Goal: Information Seeking & Learning: Learn about a topic

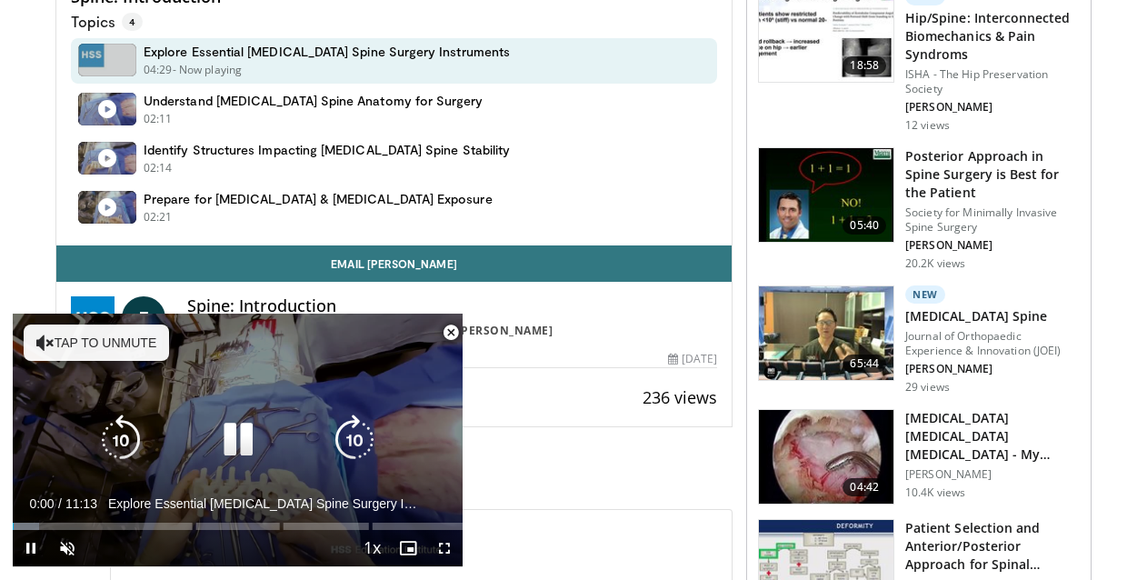
scroll to position [612, 0]
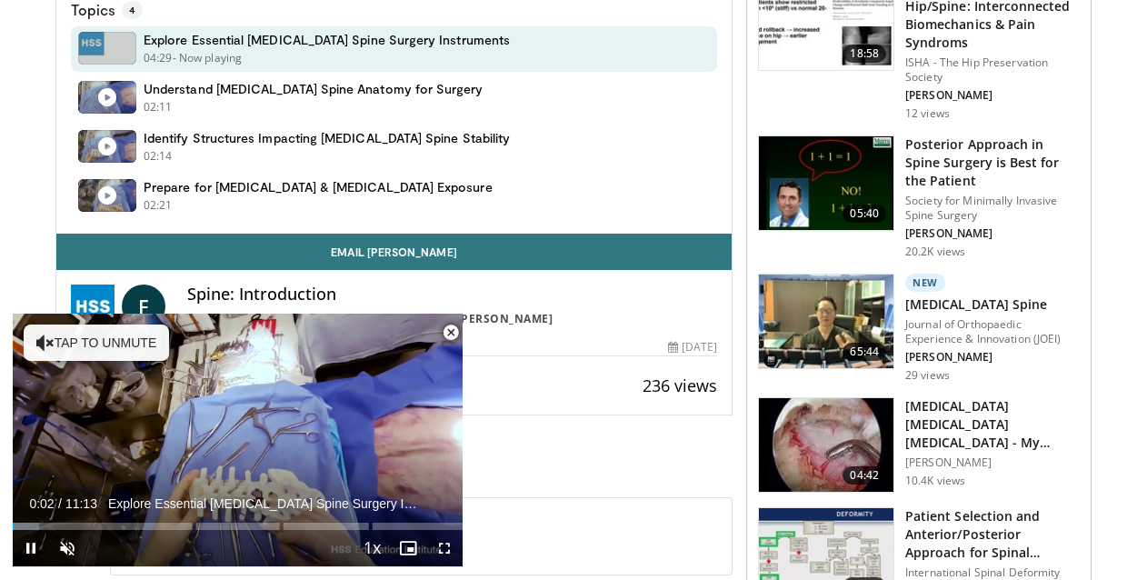
click at [455, 332] on span "Video Player" at bounding box center [451, 332] width 36 height 36
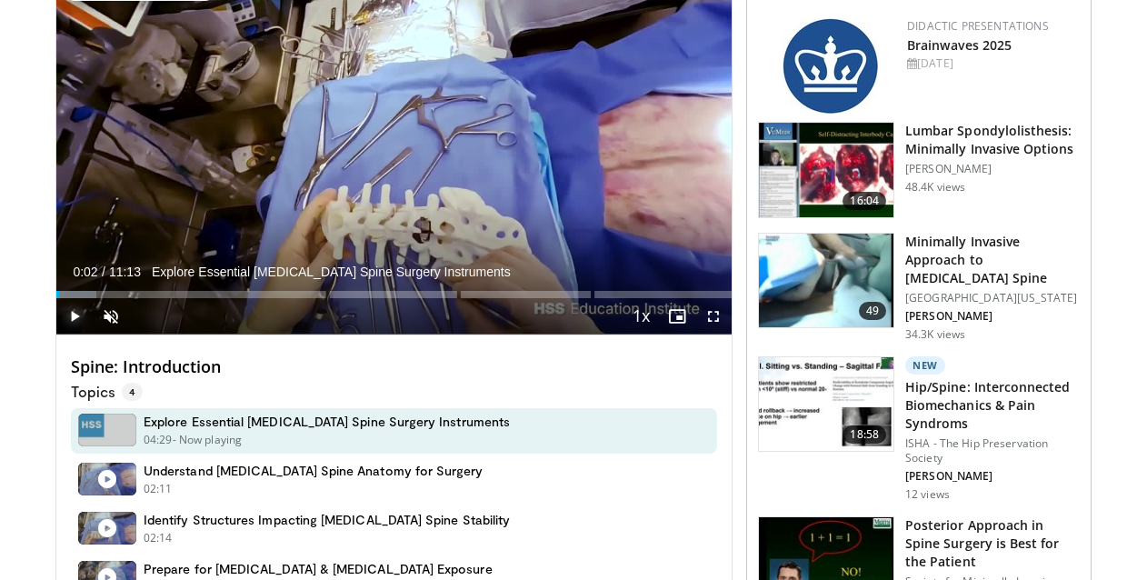
click at [77, 321] on span "Video Player" at bounding box center [74, 316] width 36 height 36
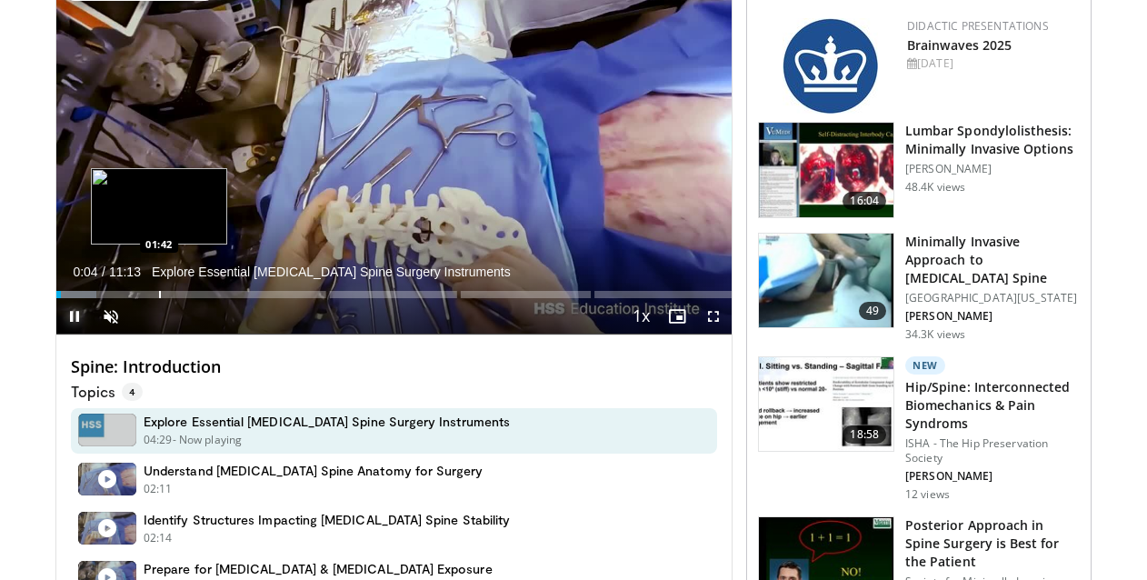
click at [159, 291] on div "Progress Bar" at bounding box center [160, 294] width 2 height 7
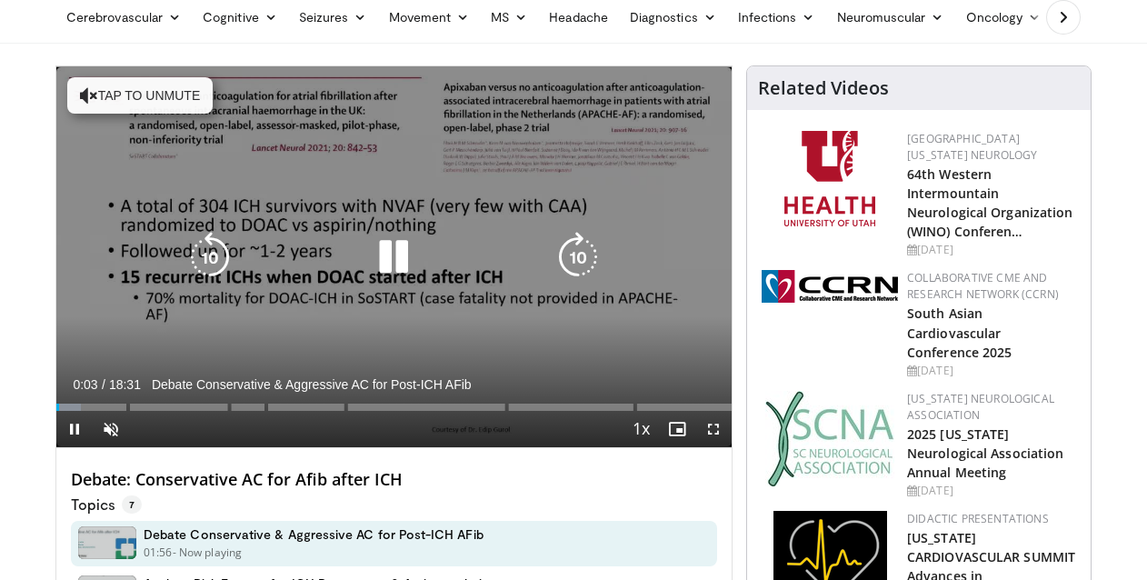
scroll to position [123, 0]
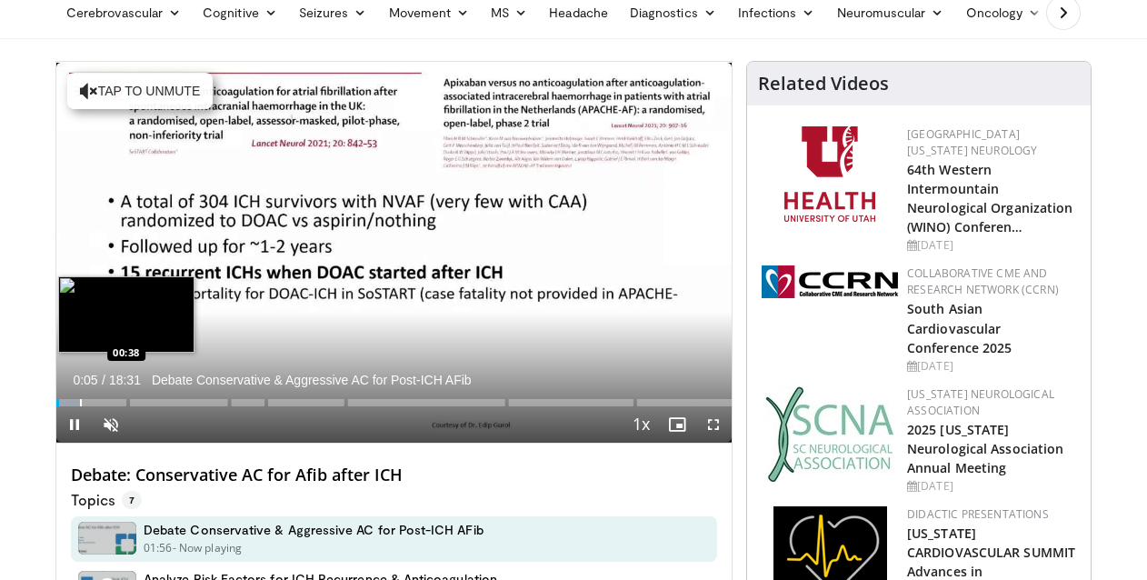
click at [80, 402] on div "Progress Bar" at bounding box center [81, 402] width 2 height 7
click at [68, 403] on div "Progress Bar" at bounding box center [69, 402] width 2 height 7
click at [75, 403] on div "Progress Bar" at bounding box center [76, 402] width 2 height 7
click at [81, 403] on div "Progress Bar" at bounding box center [82, 402] width 2 height 7
click at [56, 403] on div "Loaded : 9.89% 00:43 00:00" at bounding box center [393, 397] width 675 height 17
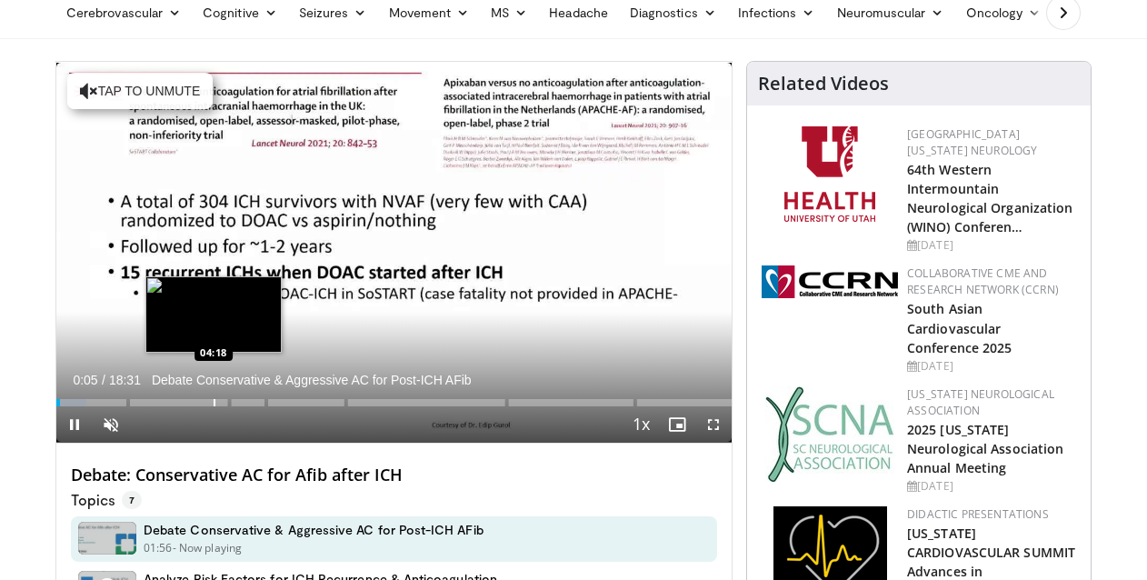
click at [214, 405] on div "Progress Bar" at bounding box center [215, 402] width 2 height 7
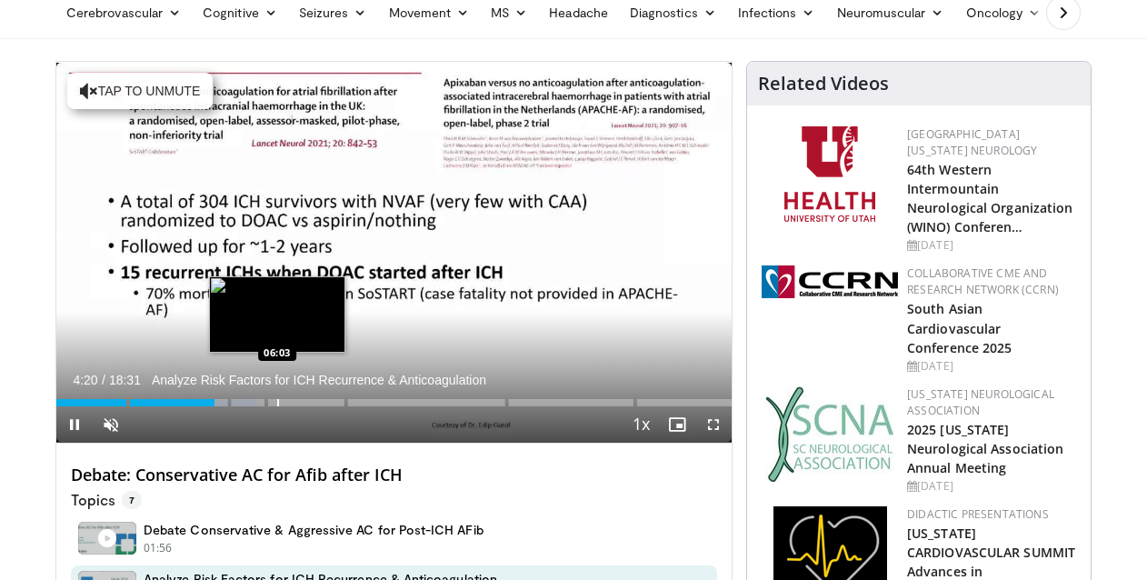
click at [277, 403] on div "Progress Bar" at bounding box center [278, 402] width 2 height 7
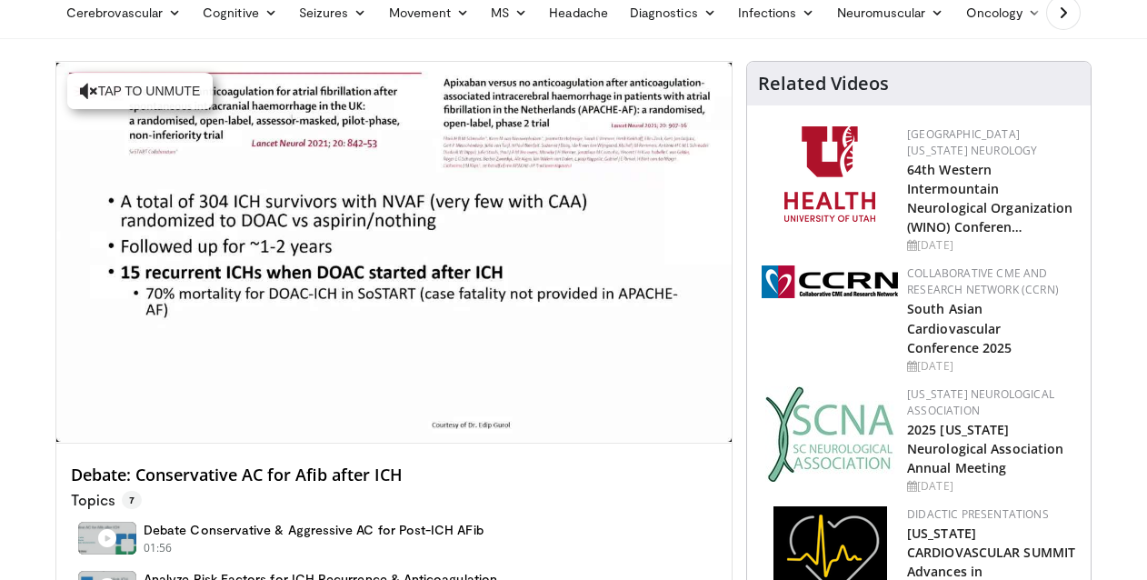
click at [183, 473] on h4 "Debate: Conservative AC for Afib after ICH" at bounding box center [394, 475] width 646 height 20
copy div "Debate: Conservative AC for Afib after ICH"
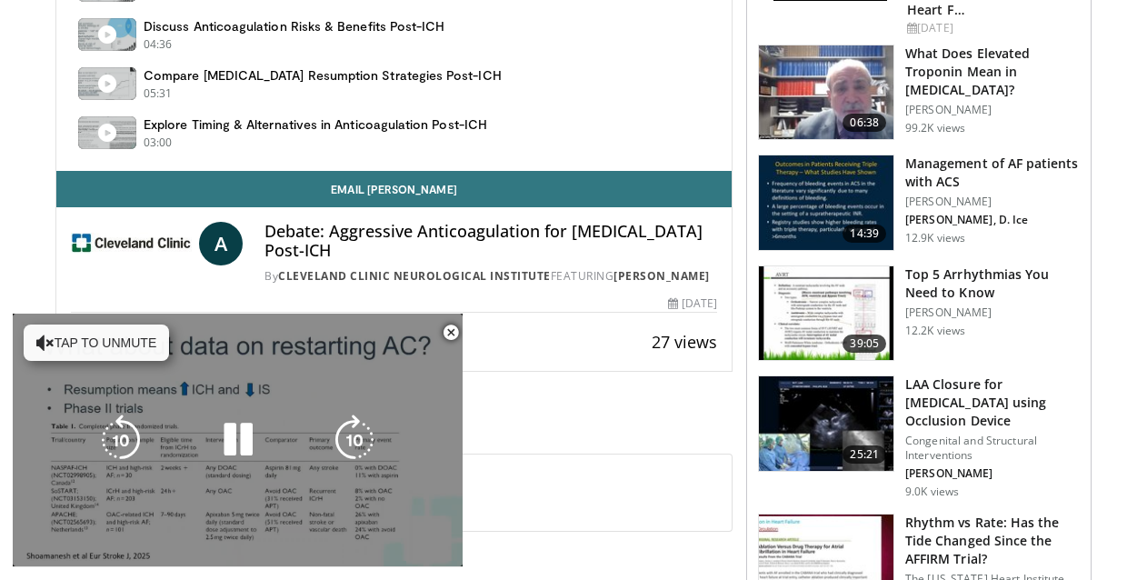
scroll to position [722, 0]
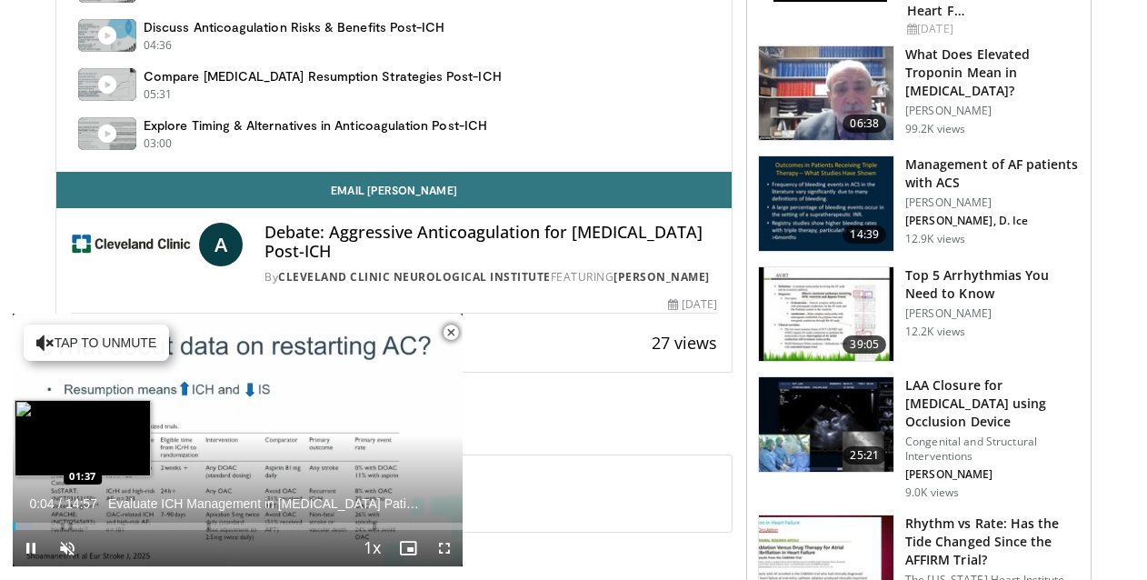
click at [62, 527] on div "Loaded : 4.44% 00:04 01:37" at bounding box center [238, 520] width 450 height 17
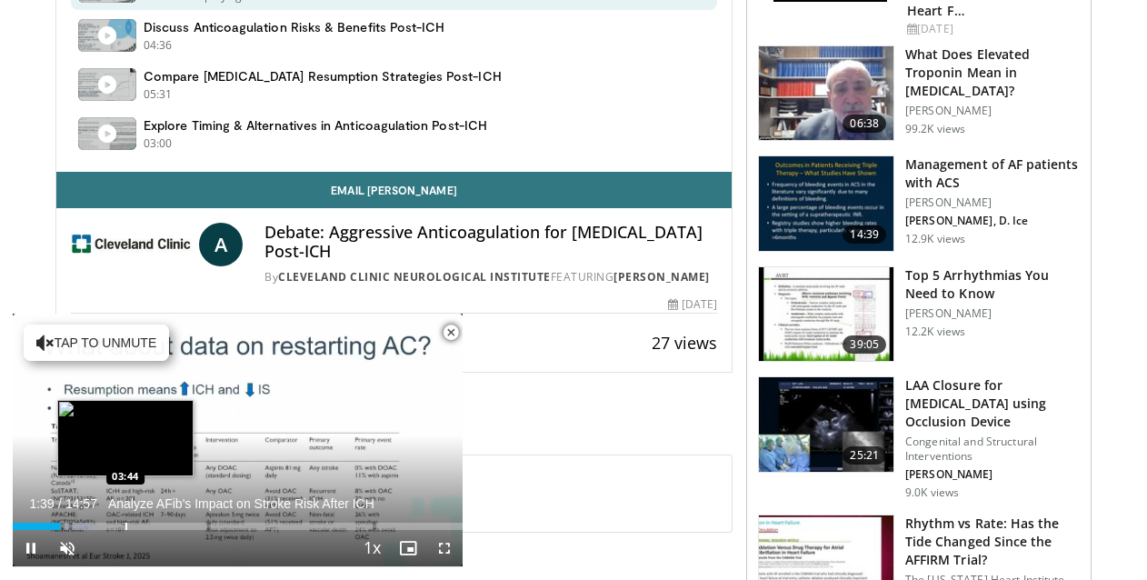
click at [125, 529] on div "Progress Bar" at bounding box center [126, 525] width 2 height 7
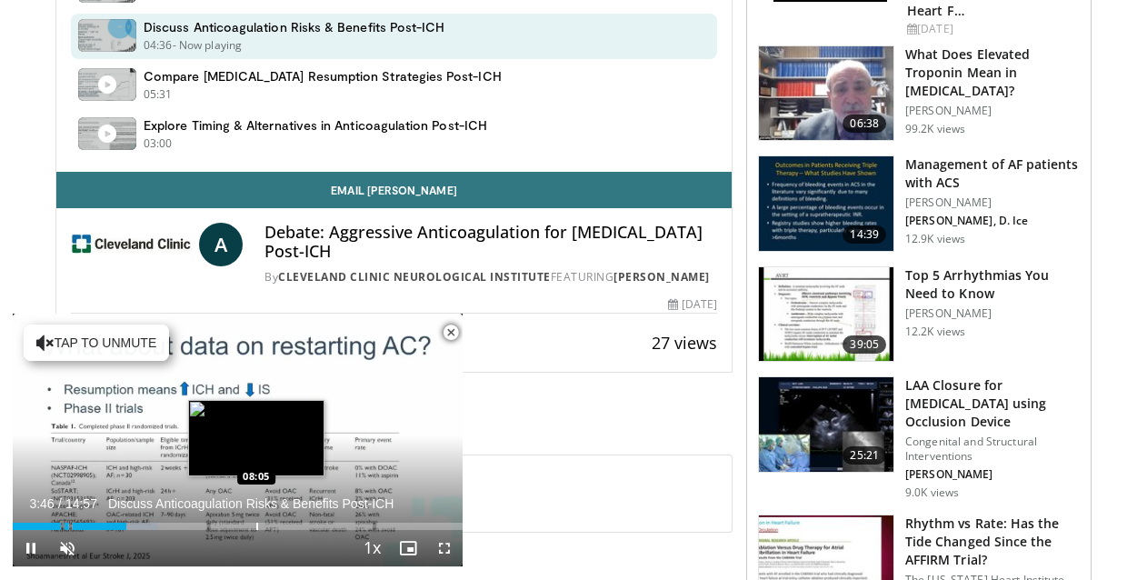
click at [256, 519] on div "Loaded : 32.28% 03:46 08:05" at bounding box center [238, 520] width 450 height 17
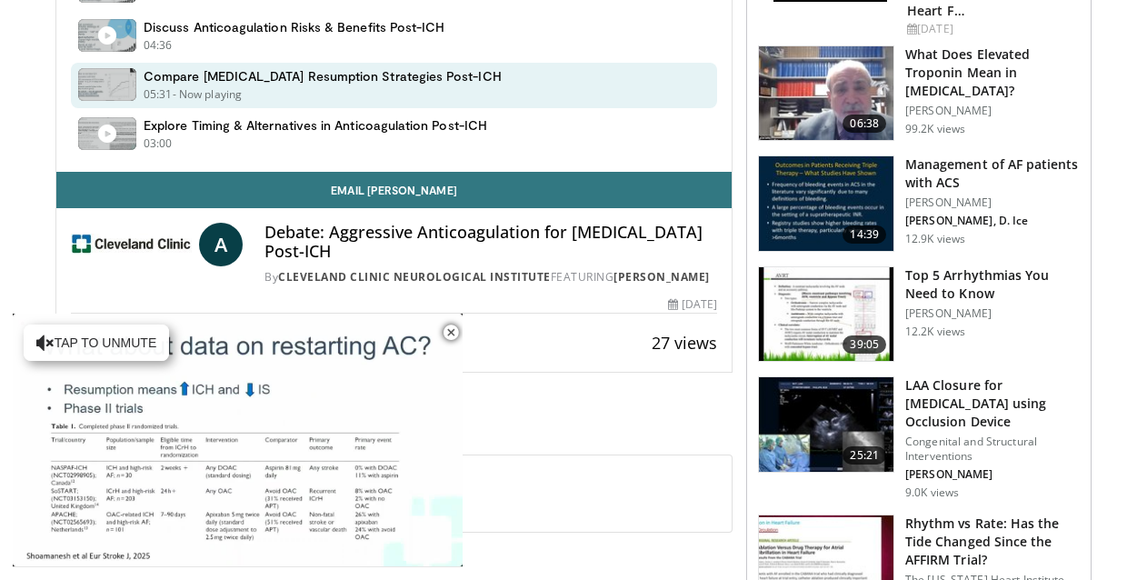
click at [347, 236] on h4 "Debate: Aggressive Anticoagulation for Atrial Fibrillation Post-ICH" at bounding box center [490, 242] width 453 height 39
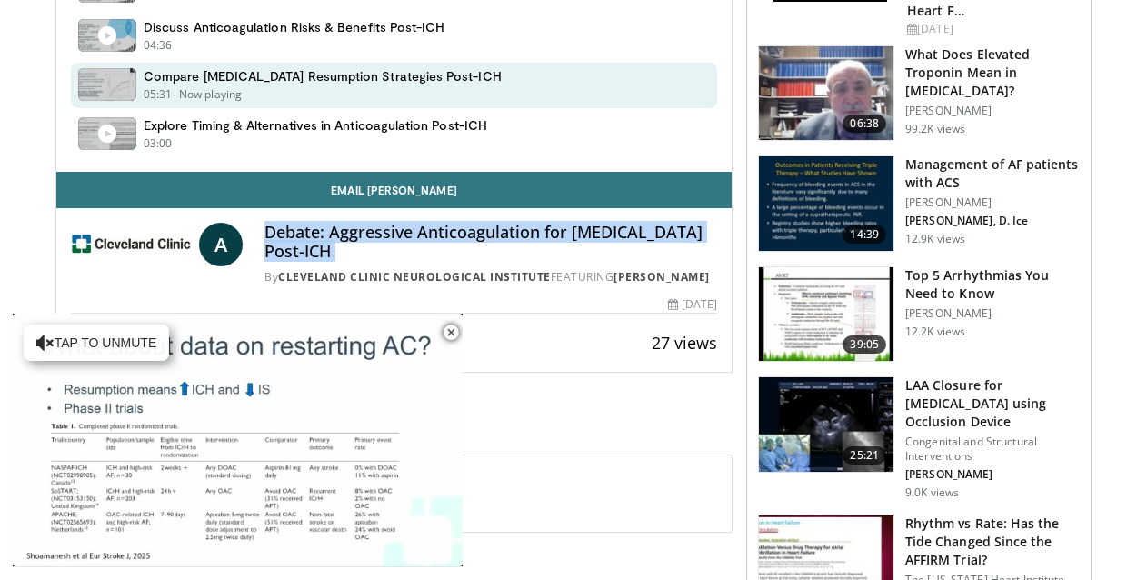
click at [347, 236] on h4 "Debate: Aggressive Anticoagulation for Atrial Fibrillation Post-ICH" at bounding box center [490, 242] width 453 height 39
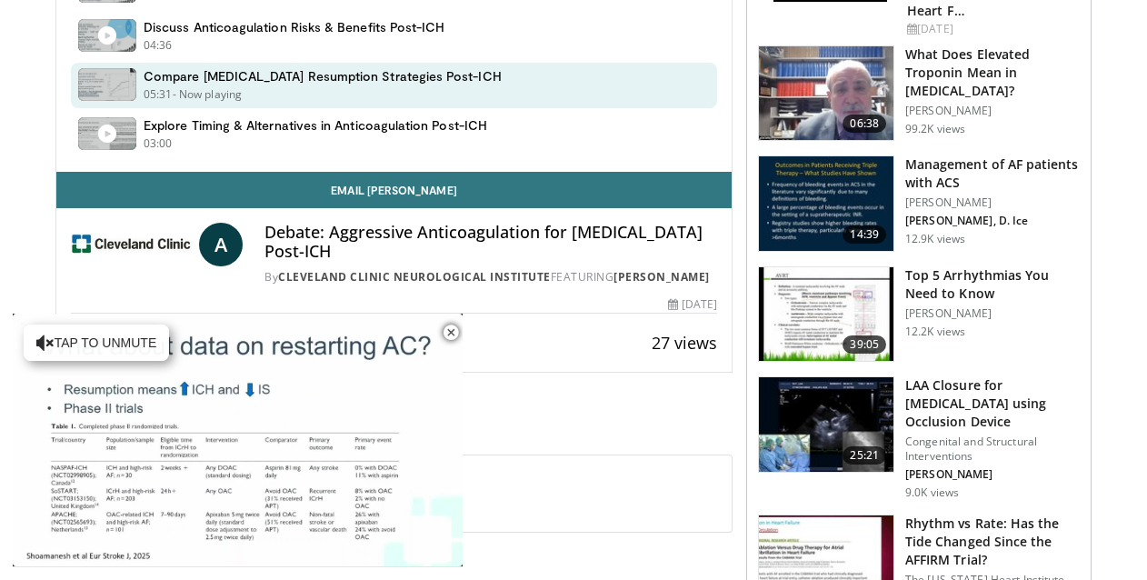
drag, startPoint x: 327, startPoint y: 229, endPoint x: 337, endPoint y: 256, distance: 29.0
click at [337, 256] on h4 "Debate: Aggressive Anticoagulation for Atrial Fibrillation Post-ICH" at bounding box center [490, 242] width 453 height 39
copy h4 "Aggressive Anticoagulation for Atrial Fibrillation Post-ICH"
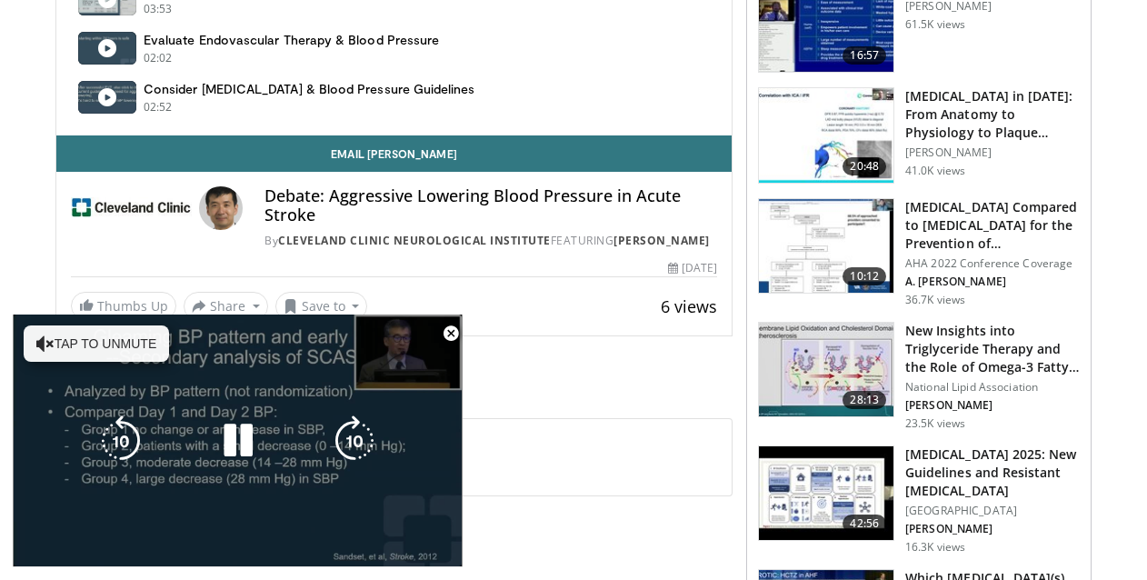
scroll to position [761, 0]
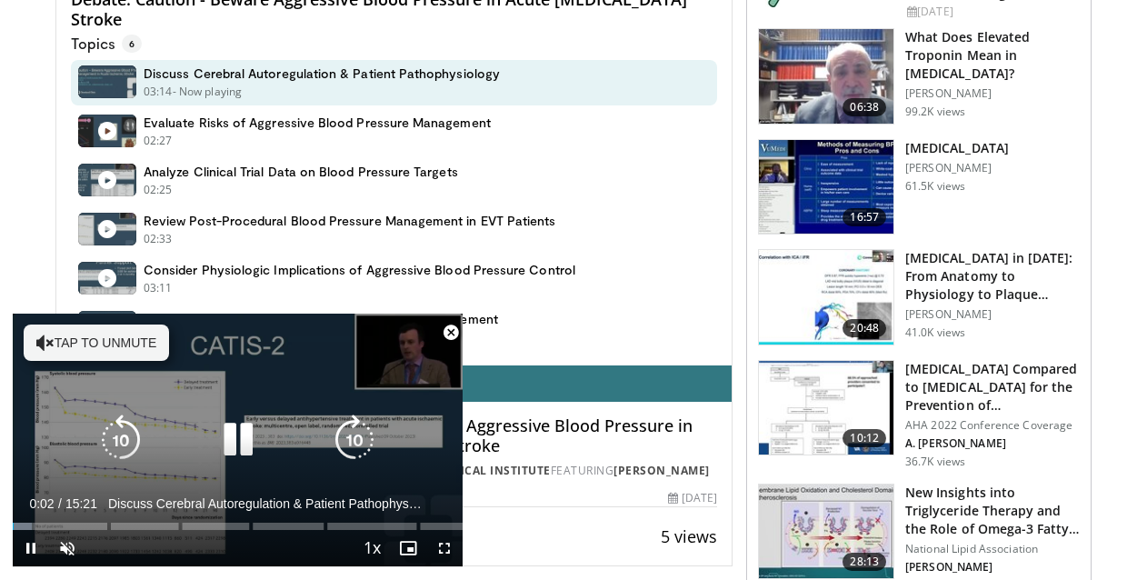
scroll to position [598, 0]
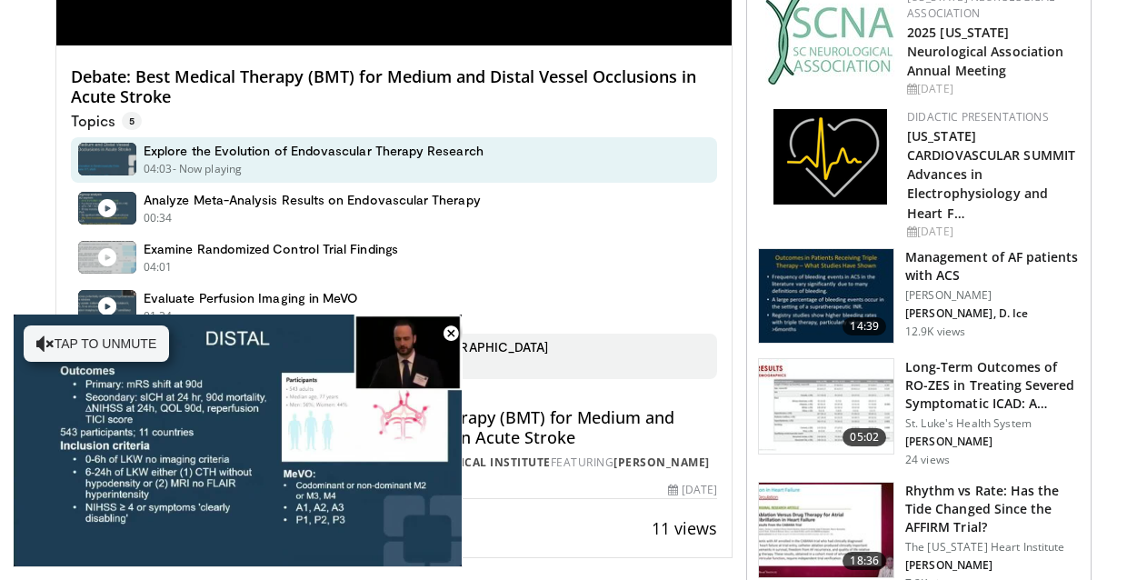
scroll to position [516, 0]
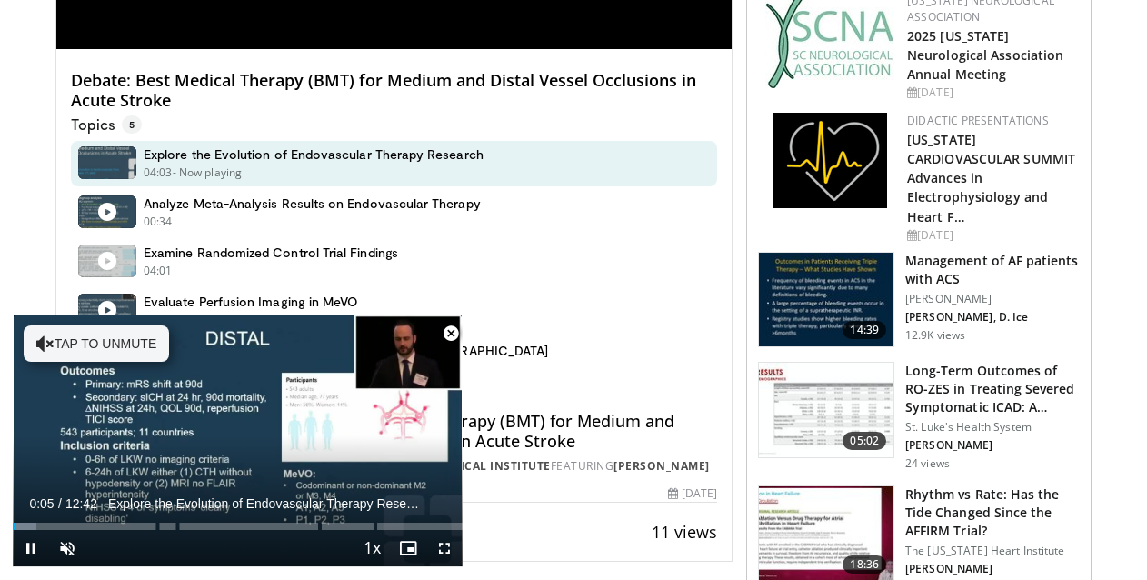
click at [451, 333] on span "Video Player" at bounding box center [451, 333] width 36 height 36
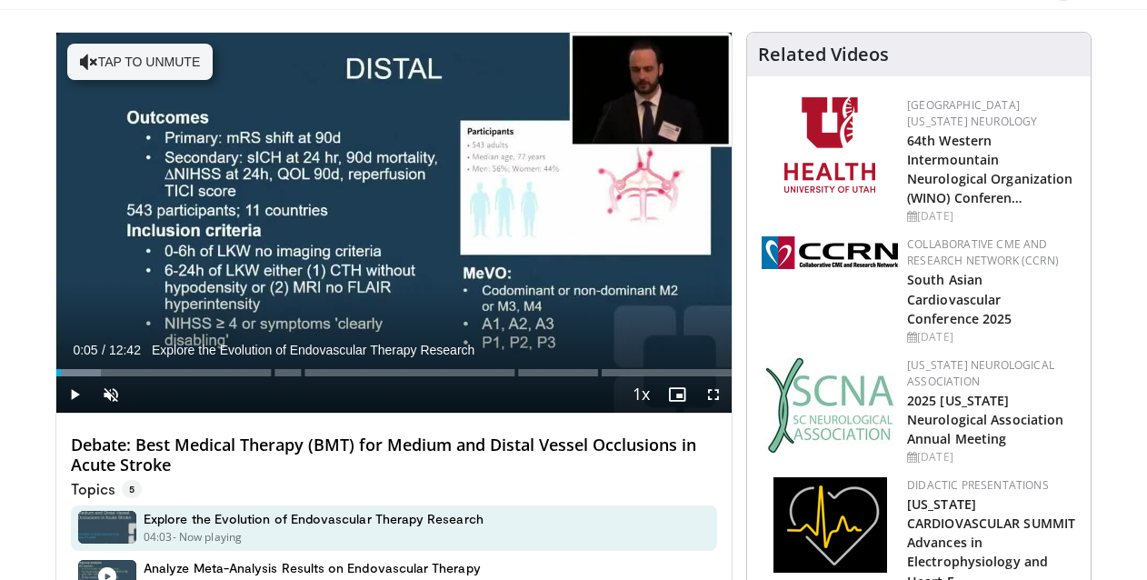
scroll to position [145, 0]
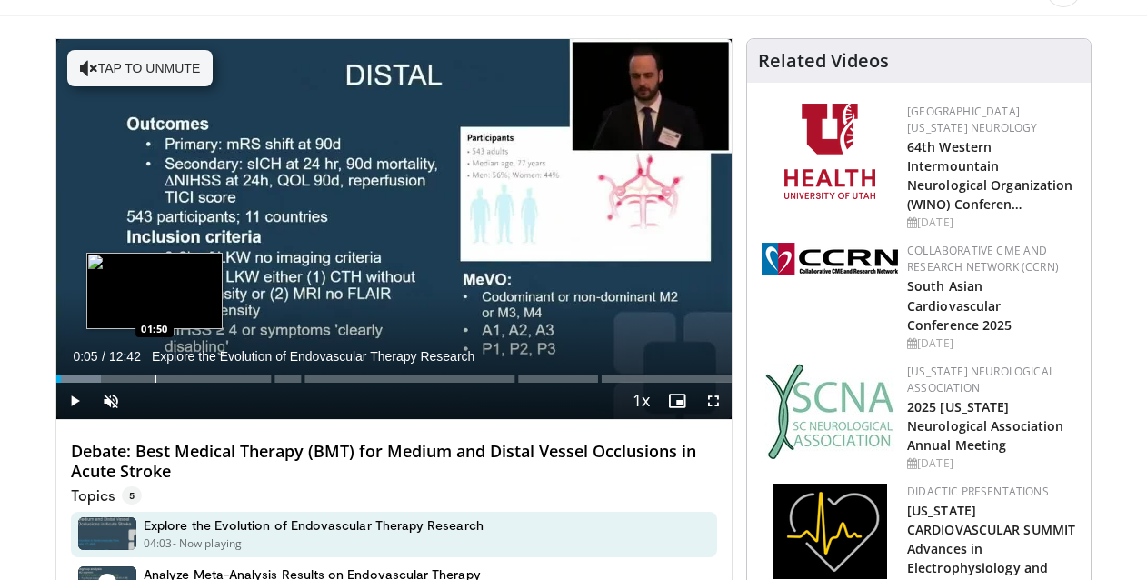
click at [154, 381] on div "Progress Bar" at bounding box center [155, 378] width 2 height 7
click at [145, 377] on div "Progress Bar" at bounding box center [146, 378] width 2 height 7
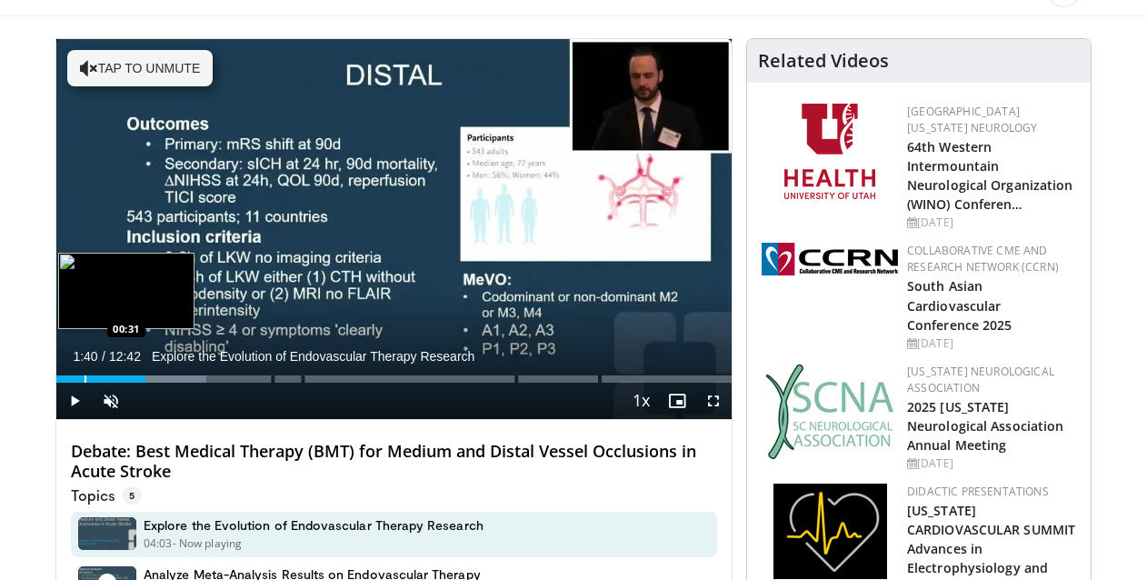
click at [85, 375] on div "Progress Bar" at bounding box center [86, 378] width 2 height 7
click at [117, 375] on div "Progress Bar" at bounding box center [118, 378] width 2 height 7
click at [99, 373] on div "Loaded : 17.03% 01:08 00:48" at bounding box center [393, 373] width 675 height 17
click at [69, 371] on div "Loaded : 17.03% 00:48 00:15" at bounding box center [393, 373] width 675 height 17
click at [77, 371] on div "Loaded : 9.17% 00:15 00:23" at bounding box center [393, 373] width 675 height 17
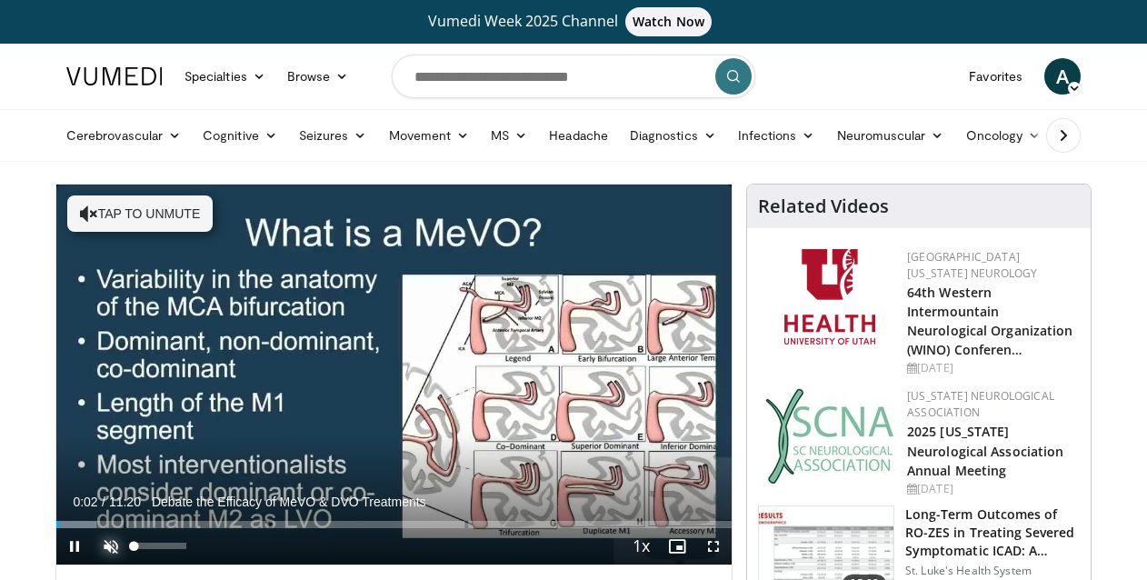
click at [123, 544] on span "Video Player" at bounding box center [111, 546] width 36 height 36
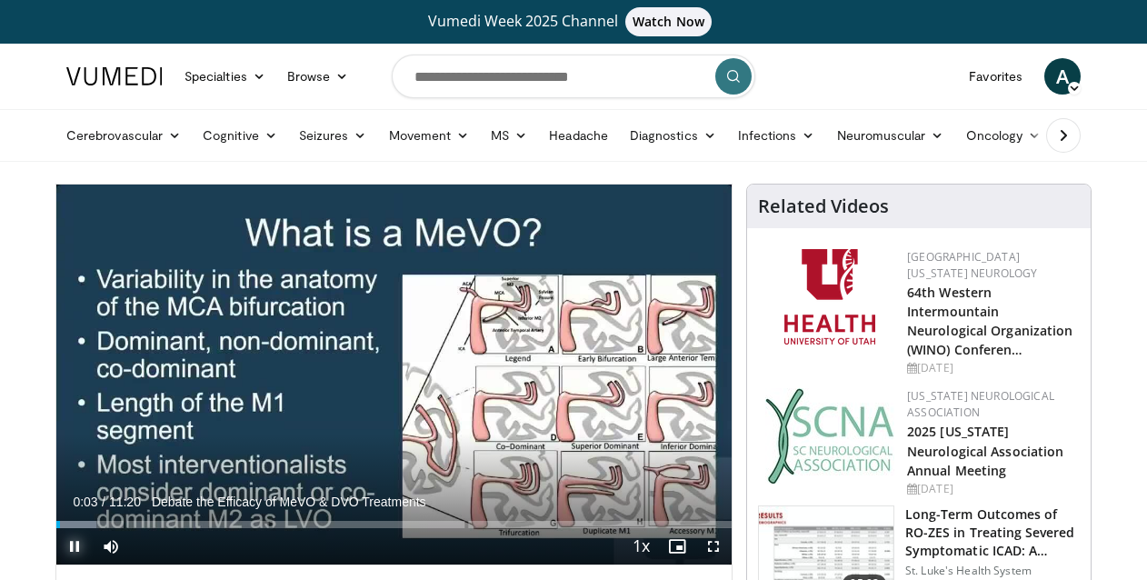
click at [65, 549] on span "Video Player" at bounding box center [74, 546] width 36 height 36
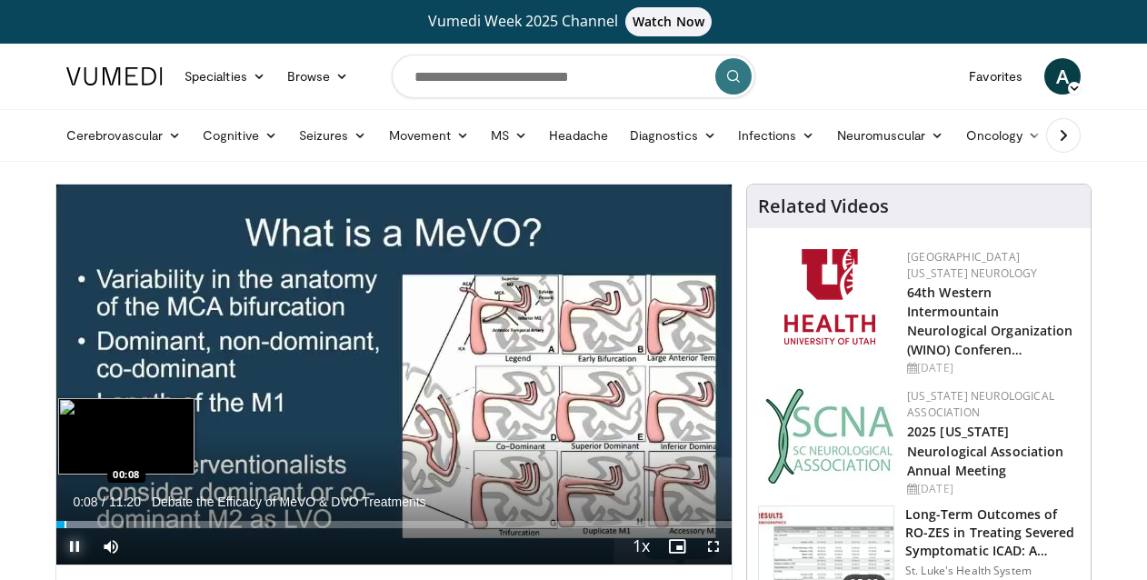
click at [65, 519] on div "Loaded : 7.34% 00:08 00:08" at bounding box center [393, 519] width 675 height 17
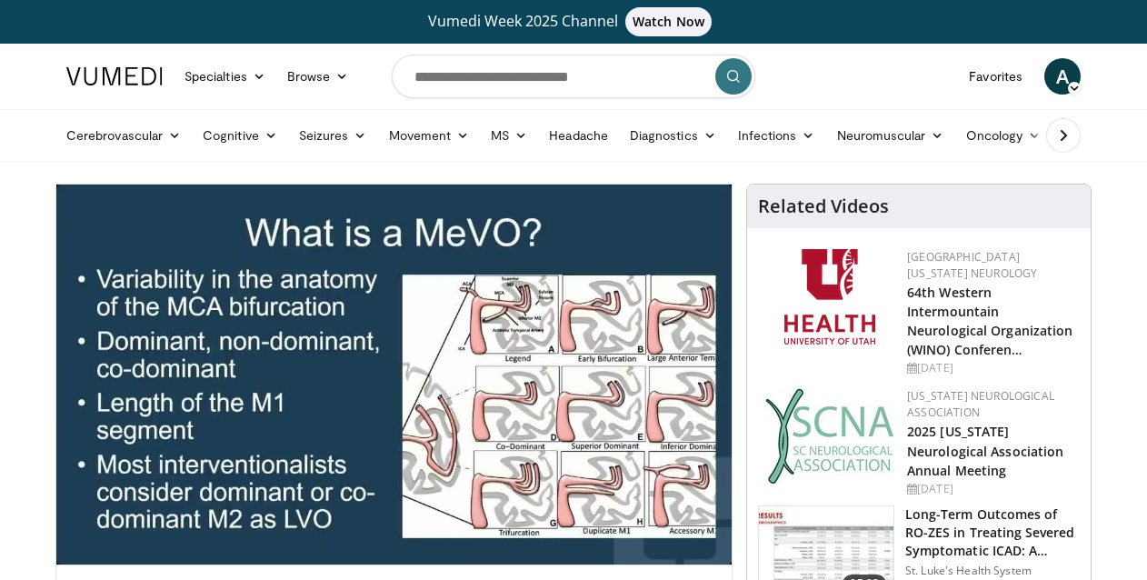
drag, startPoint x: 65, startPoint y: 519, endPoint x: 46, endPoint y: 519, distance: 18.2
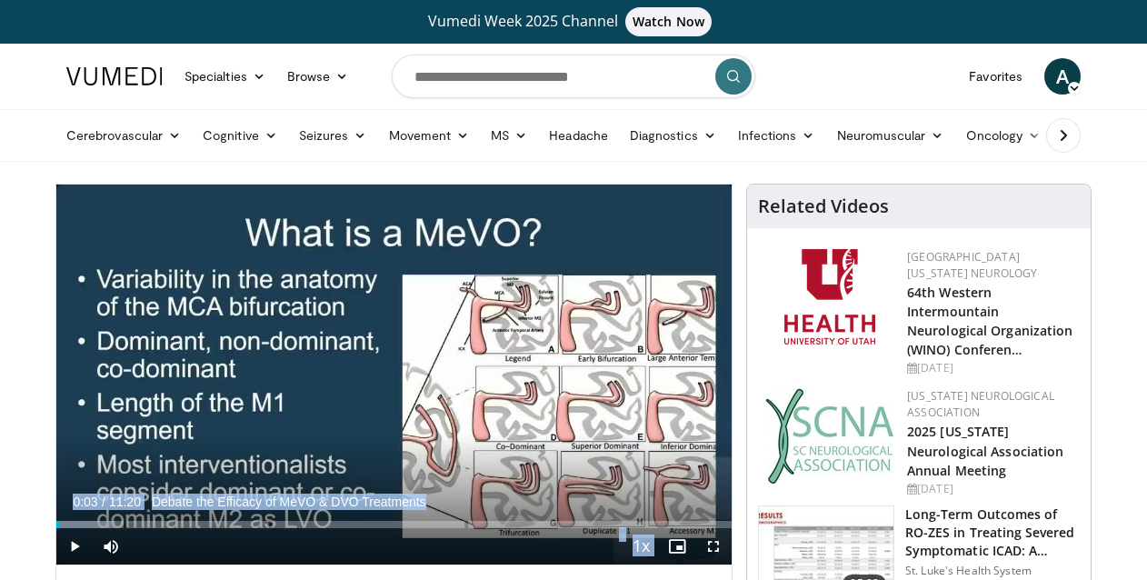
drag, startPoint x: 67, startPoint y: 523, endPoint x: 44, endPoint y: 520, distance: 23.9
drag, startPoint x: 60, startPoint y: 524, endPoint x: 41, endPoint y: 523, distance: 19.1
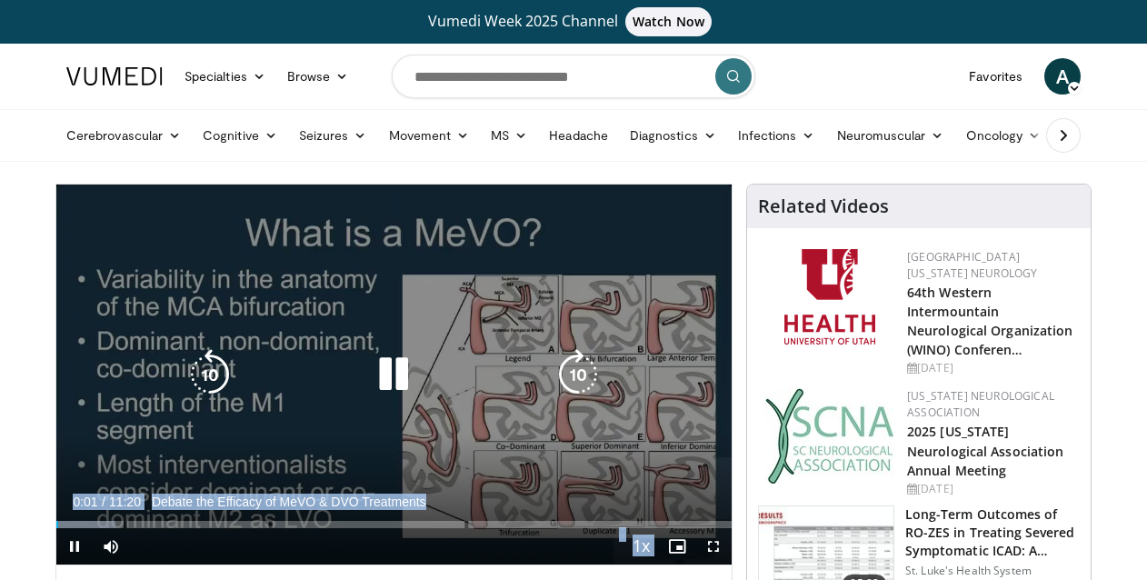
click at [58, 537] on span "Video Player" at bounding box center [74, 546] width 36 height 36
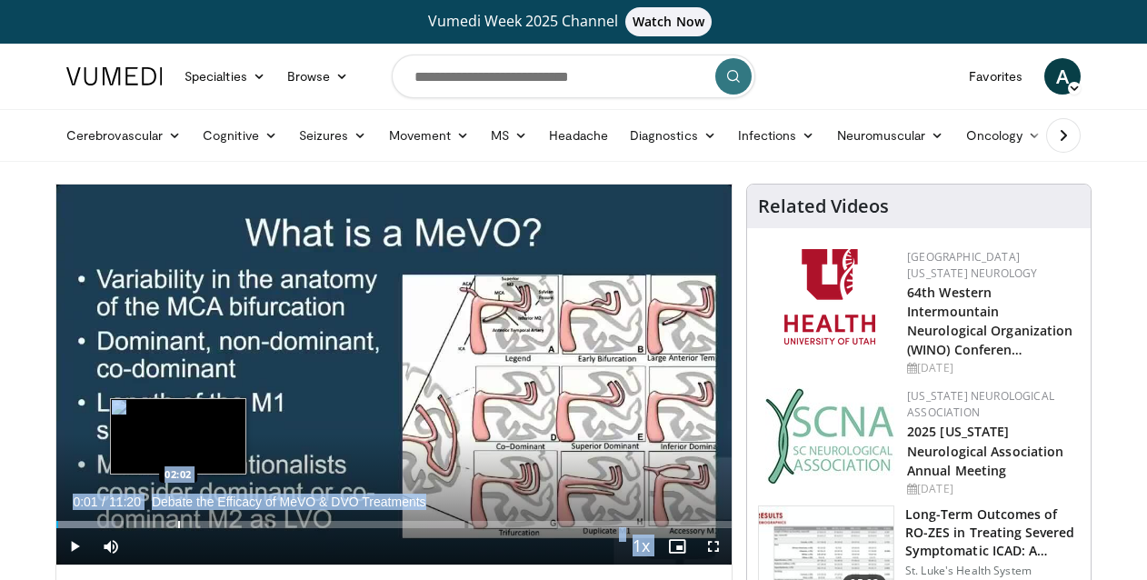
click at [178, 525] on div "Progress Bar" at bounding box center [179, 524] width 2 height 7
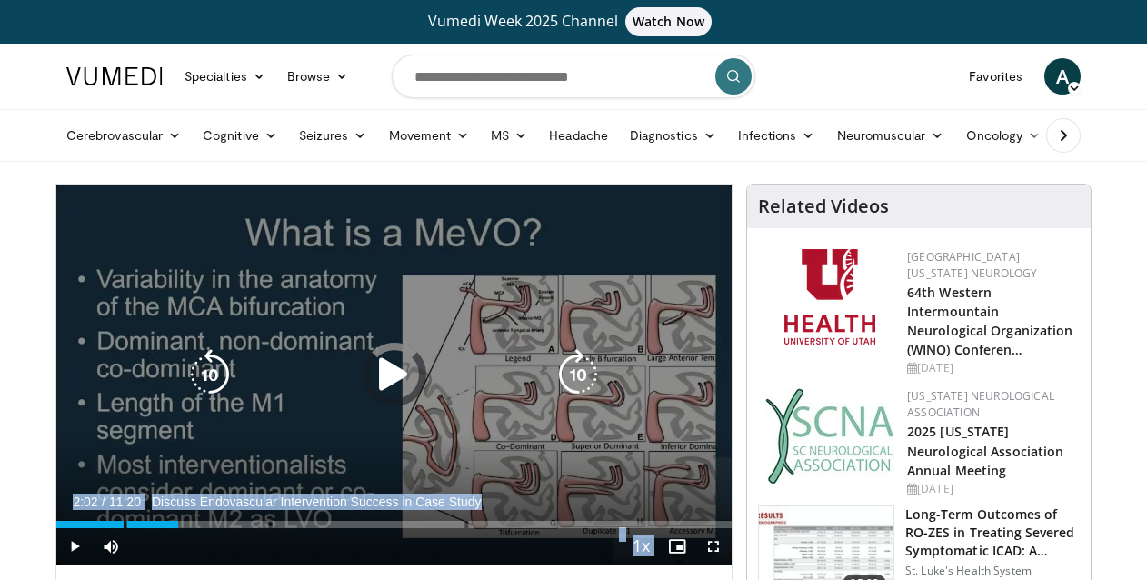
click at [323, 427] on div "10 seconds Tap to unmute" at bounding box center [393, 374] width 675 height 380
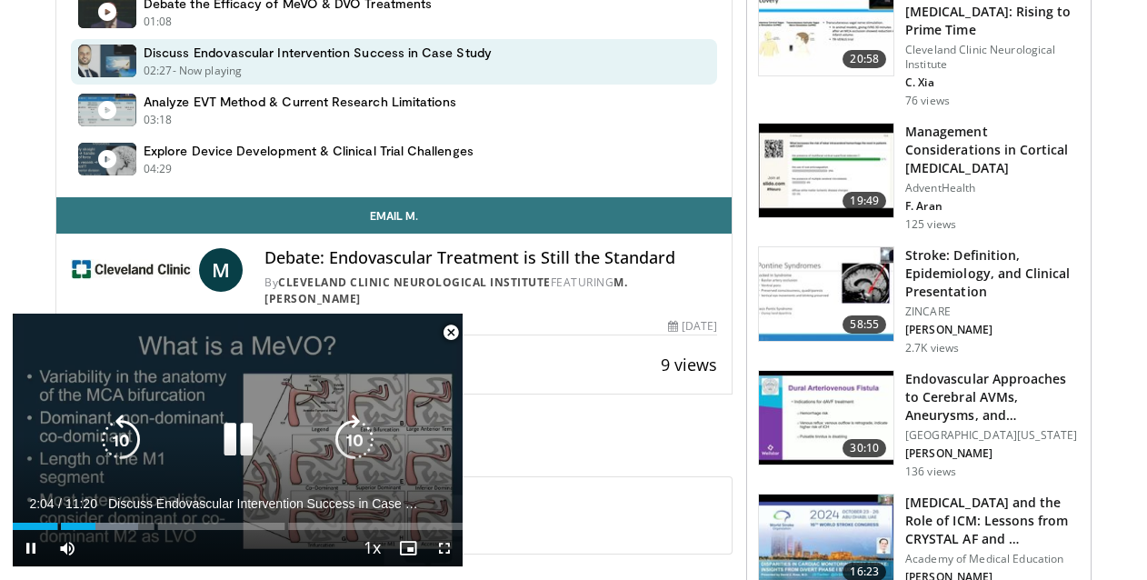
scroll to position [654, 0]
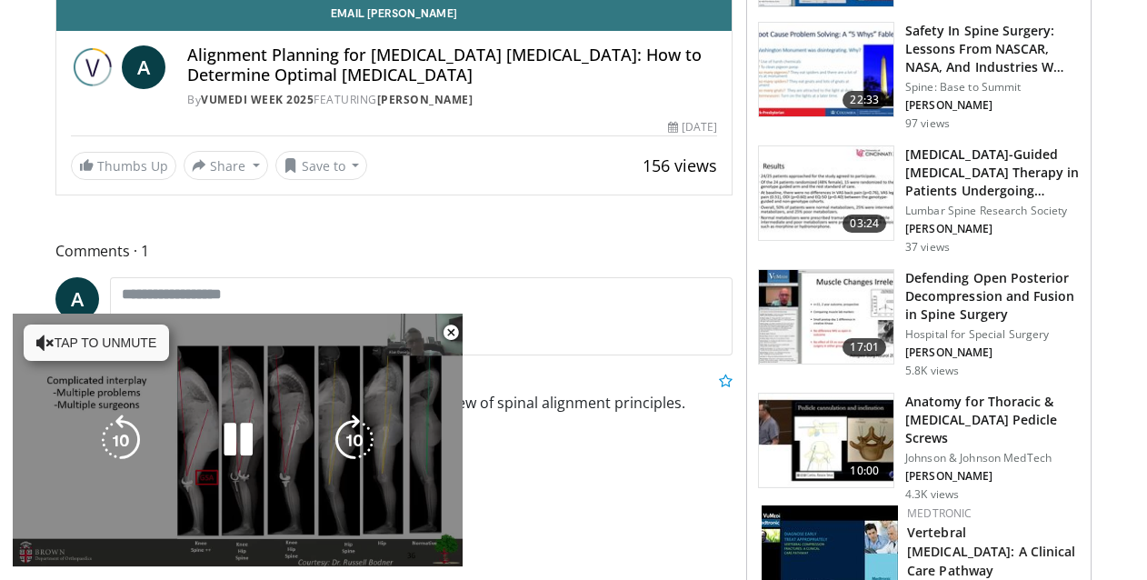
scroll to position [1153, 0]
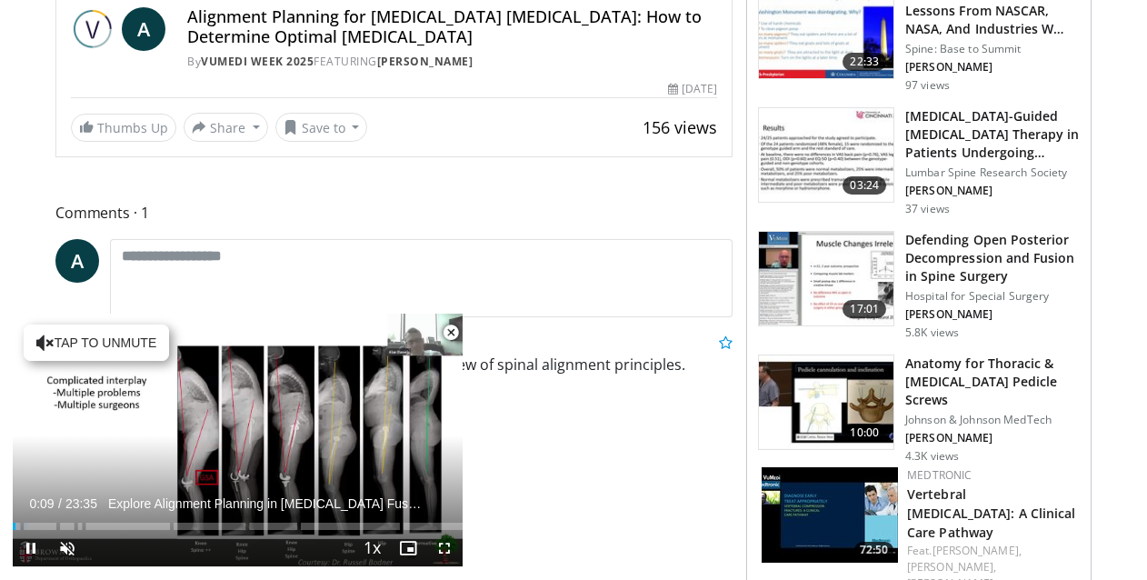
click at [450, 328] on span "Video Player" at bounding box center [451, 332] width 36 height 36
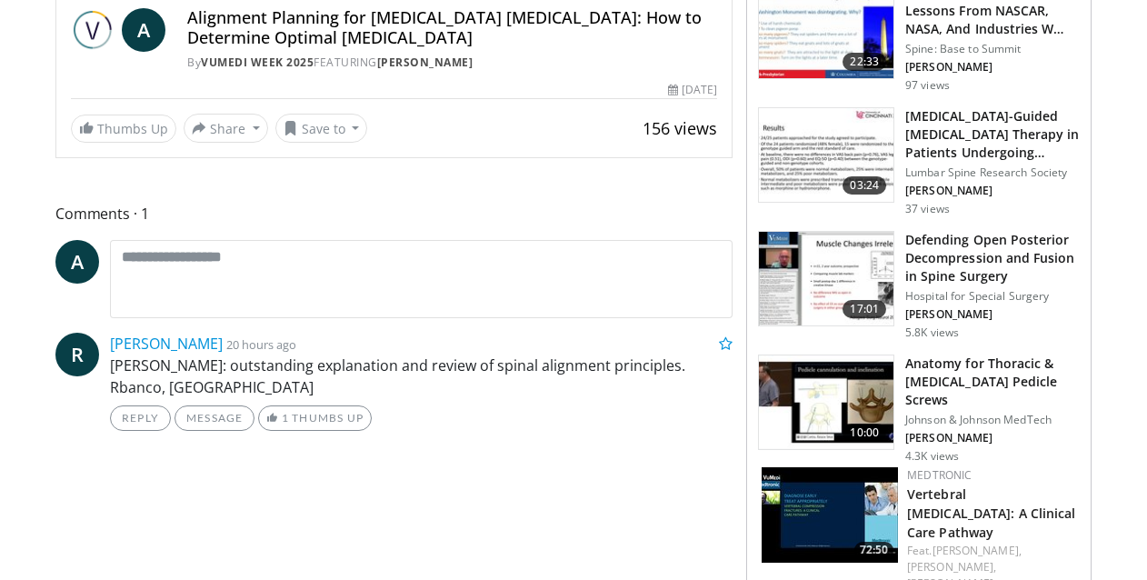
scroll to position [772, 0]
